Goal: Transaction & Acquisition: Purchase product/service

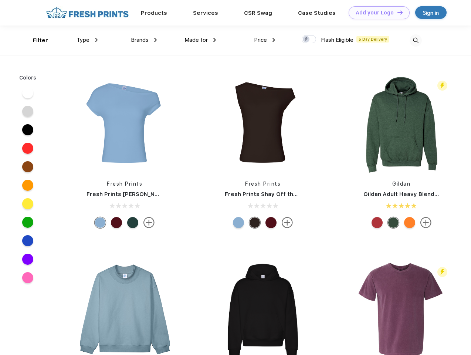
scroll to position [0, 0]
click at [376, 13] on link "Add your Logo Design Tool" at bounding box center [378, 12] width 61 height 13
click at [0, 0] on div "Design Tool" at bounding box center [0, 0] width 0 height 0
click at [396, 12] on link "Add your Logo Design Tool" at bounding box center [378, 12] width 61 height 13
click at [35, 40] on div "Filter" at bounding box center [40, 40] width 15 height 8
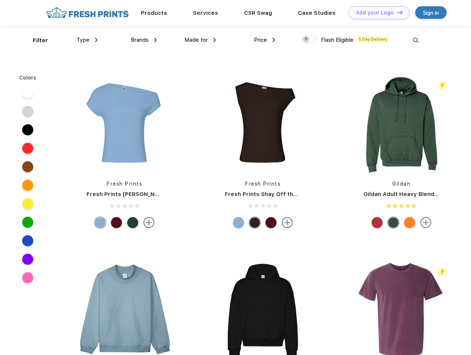
click at [87, 40] on span "Type" at bounding box center [82, 40] width 13 height 7
click at [144, 40] on span "Brands" at bounding box center [140, 40] width 18 height 7
click at [200, 40] on span "Made for" at bounding box center [195, 40] width 23 height 7
click at [264, 40] on span "Price" at bounding box center [260, 40] width 13 height 7
click at [309, 40] on div at bounding box center [308, 39] width 14 height 8
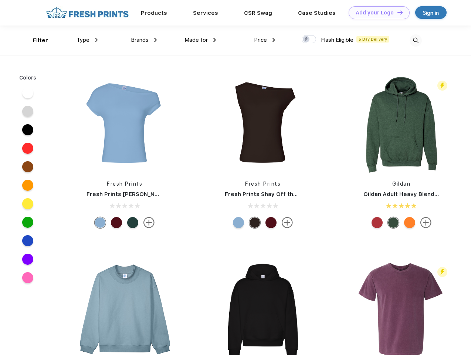
click at [306, 40] on input "checkbox" at bounding box center [303, 37] width 5 height 5
click at [415, 40] on img at bounding box center [415, 40] width 12 height 12
